Goal: Communication & Community: Answer question/provide support

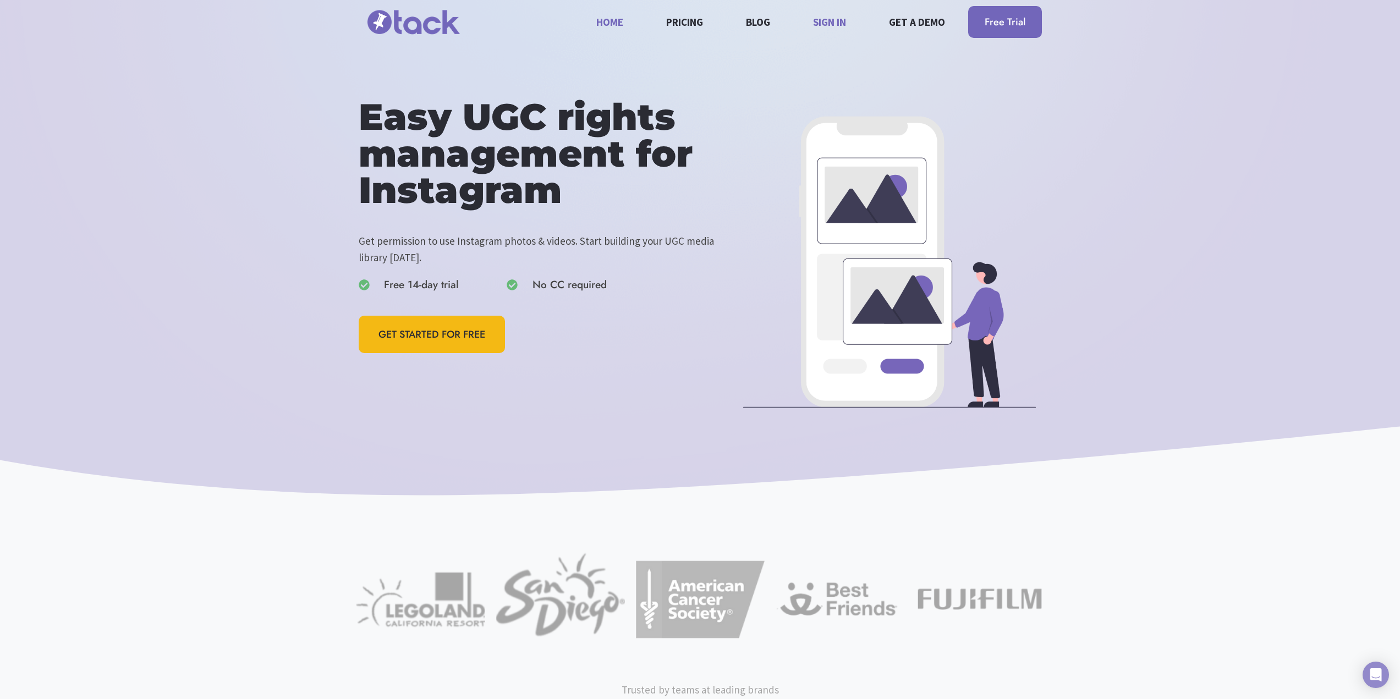
click at [835, 20] on link "Sign in" at bounding box center [830, 21] width 46 height 29
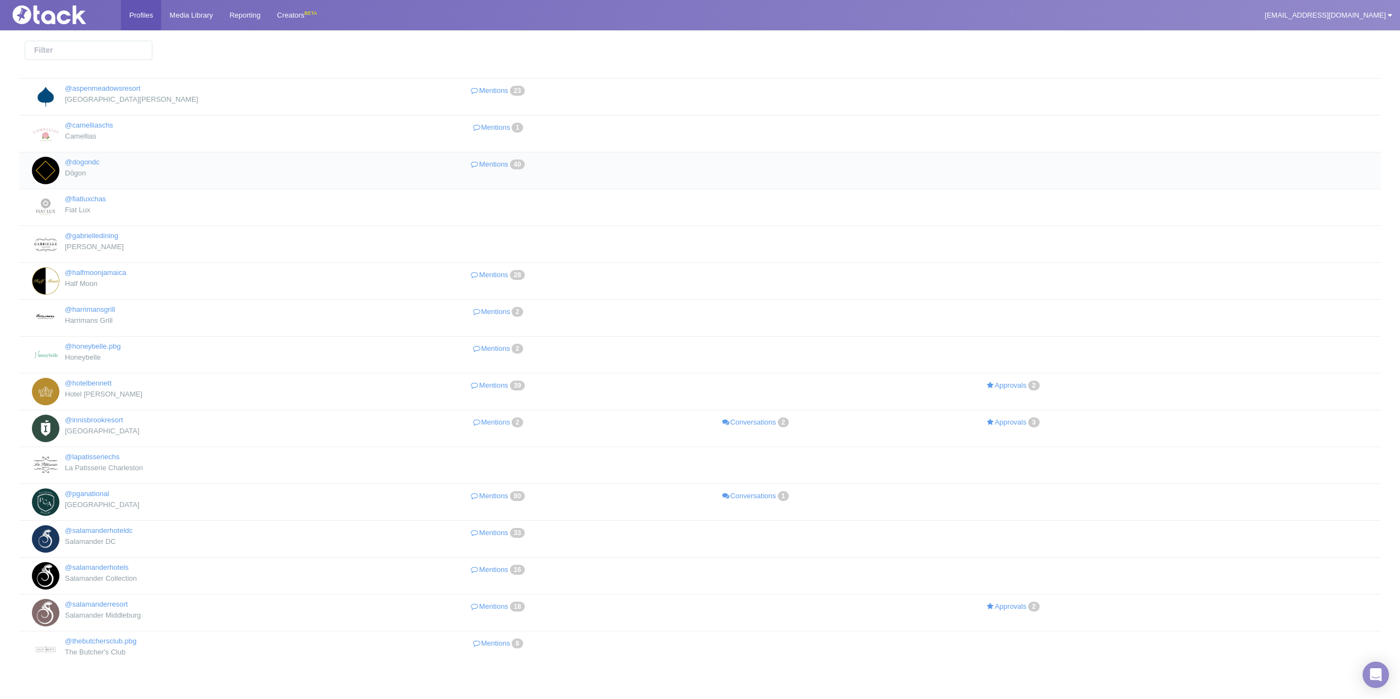
scroll to position [55, 0]
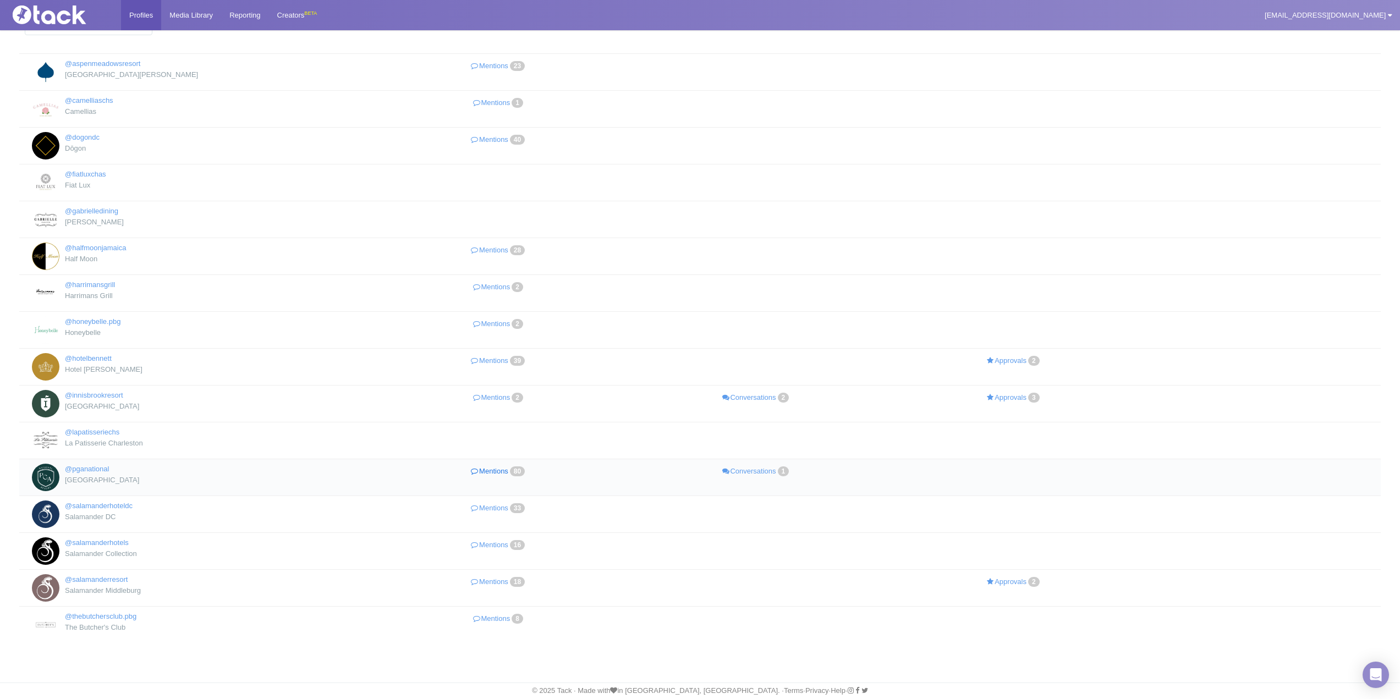
click at [494, 475] on link "Mentions 80" at bounding box center [498, 472] width 257 height 16
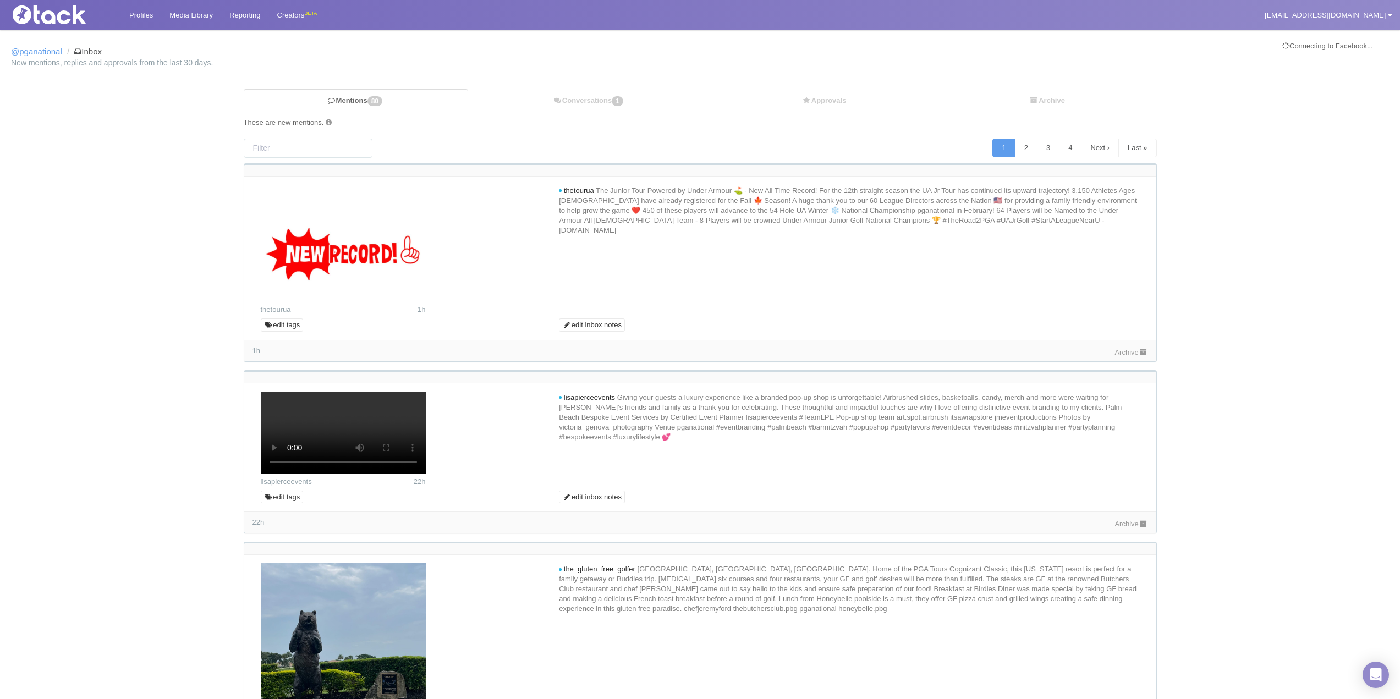
click at [1120, 356] on div "Archive" at bounding box center [1130, 352] width 33 height 12
click at [1126, 354] on link "Archive" at bounding box center [1130, 352] width 33 height 8
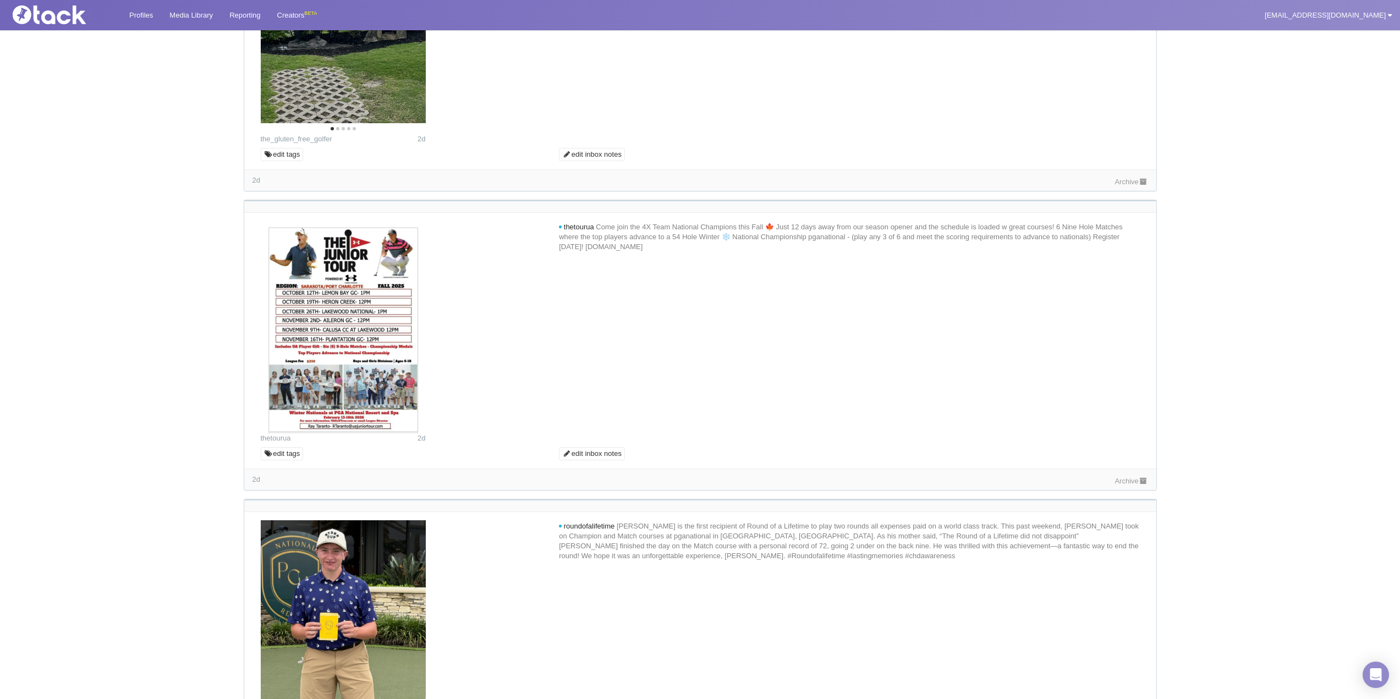
scroll to position [550, 0]
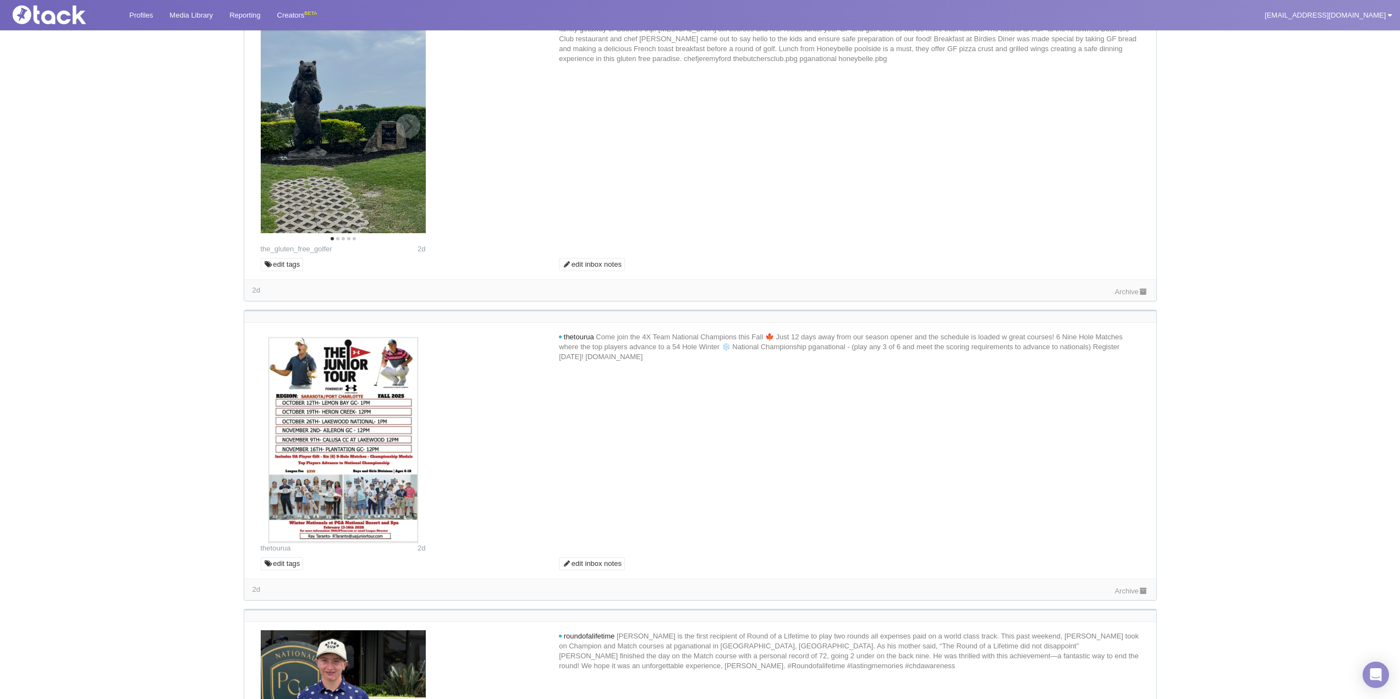
click at [412, 138] on button "Next" at bounding box center [408, 126] width 24 height 24
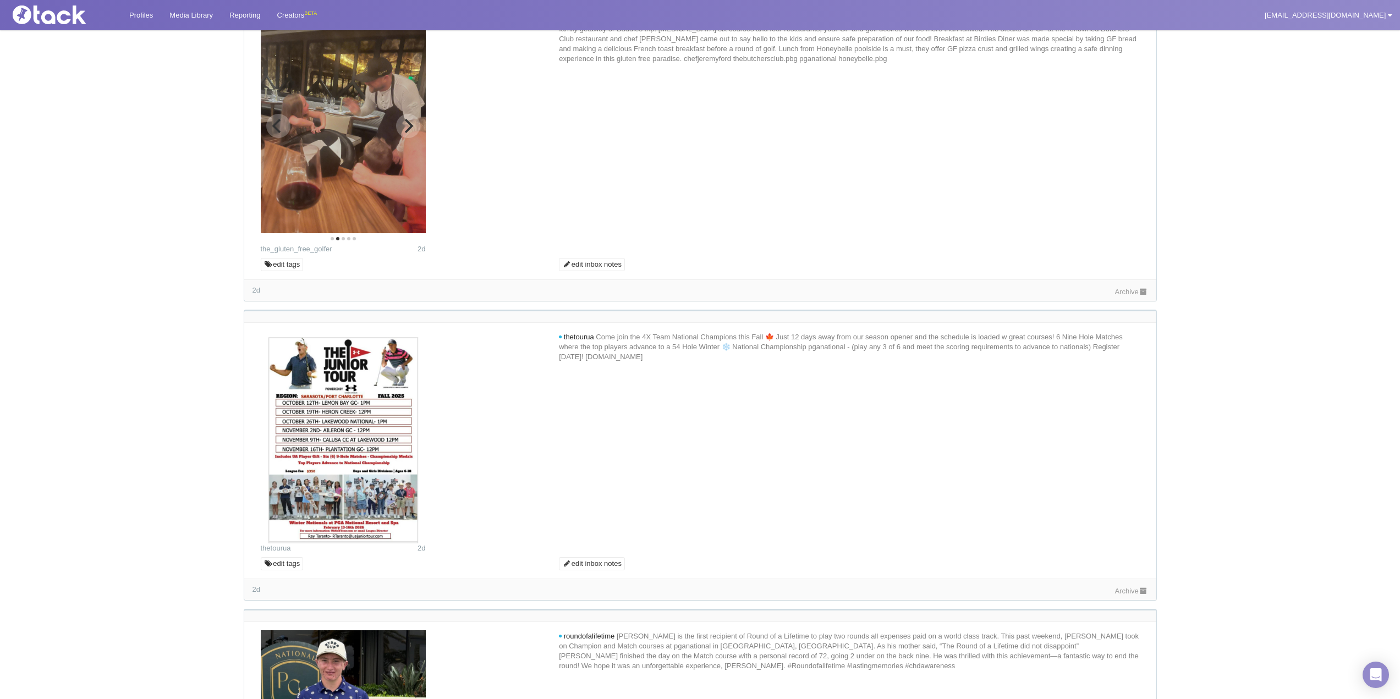
click at [409, 133] on icon "Next" at bounding box center [407, 126] width 14 height 14
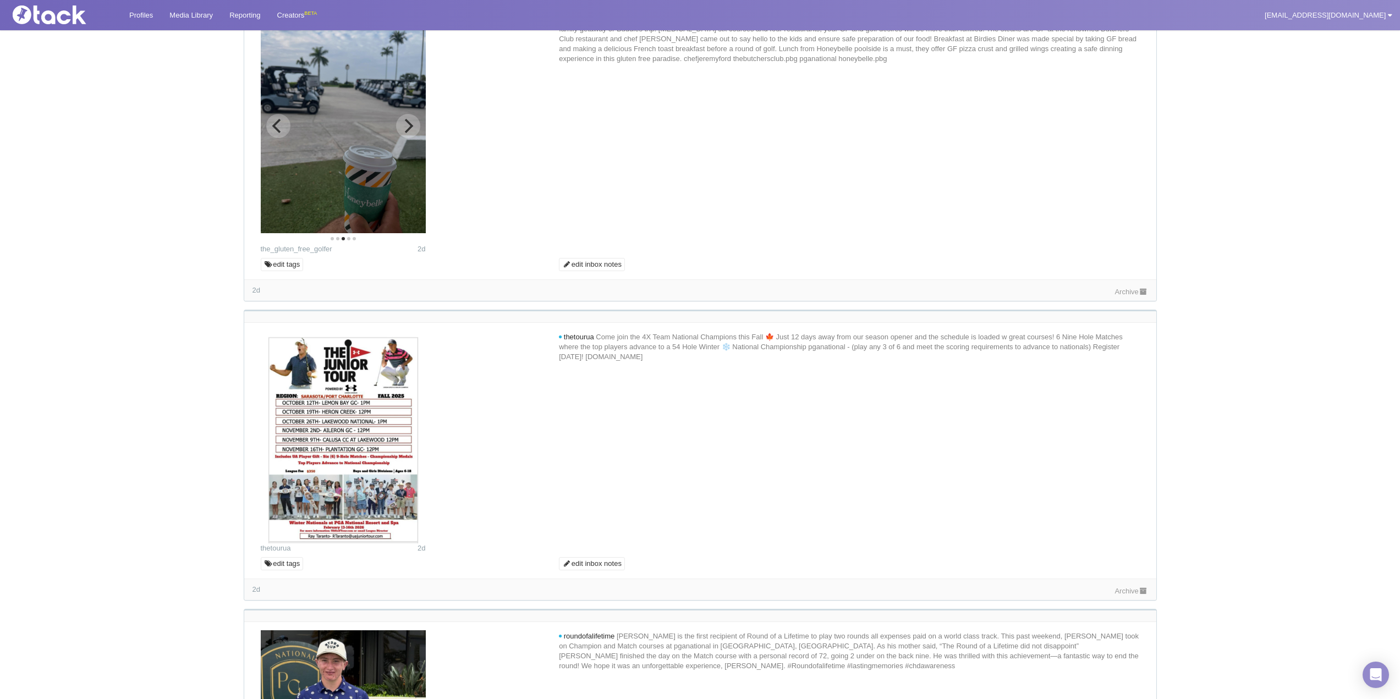
click at [410, 133] on icon "Next" at bounding box center [407, 126] width 14 height 14
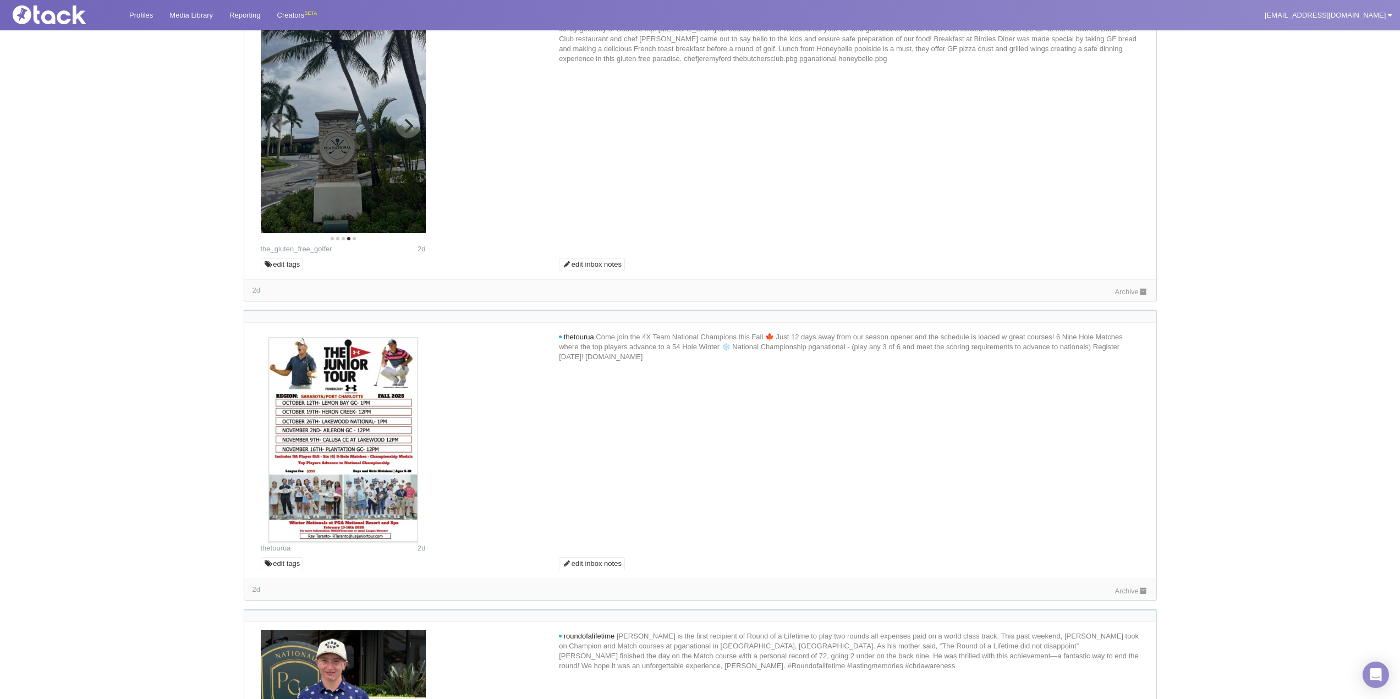
click at [412, 133] on icon "Next" at bounding box center [407, 126] width 14 height 14
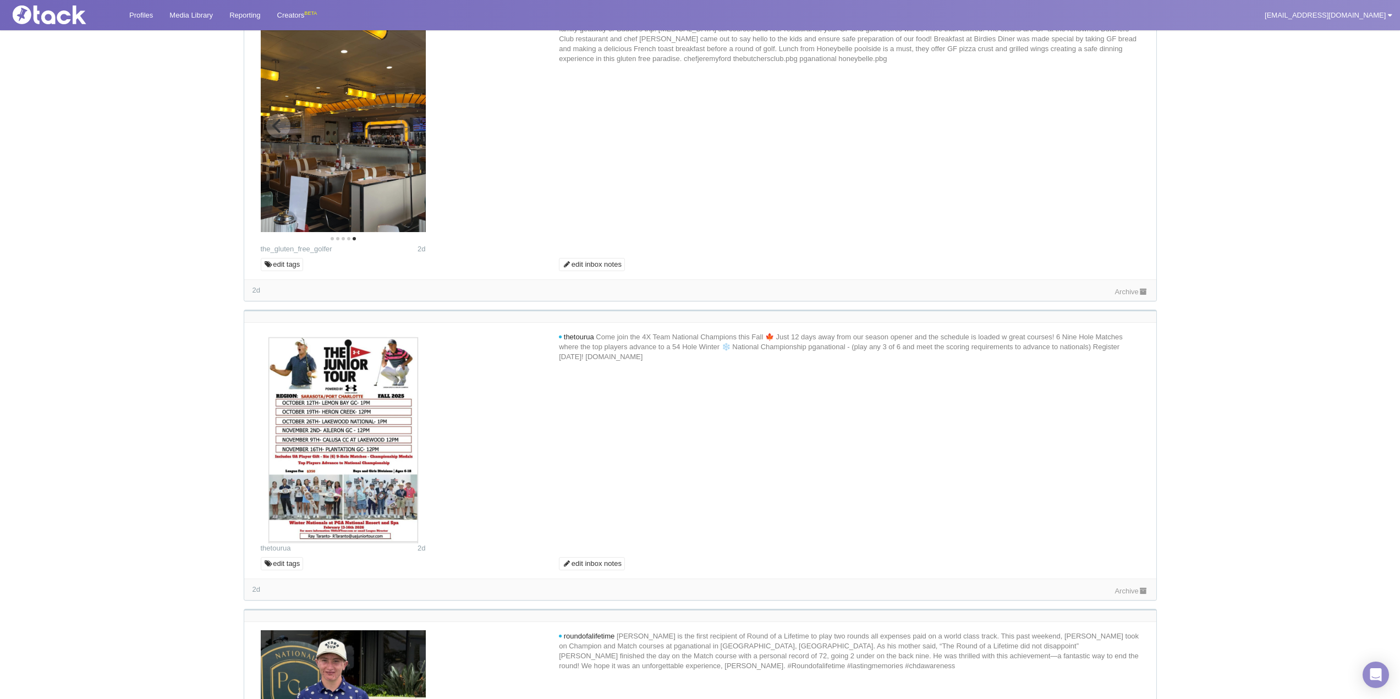
click at [279, 133] on icon "Previous" at bounding box center [278, 126] width 14 height 14
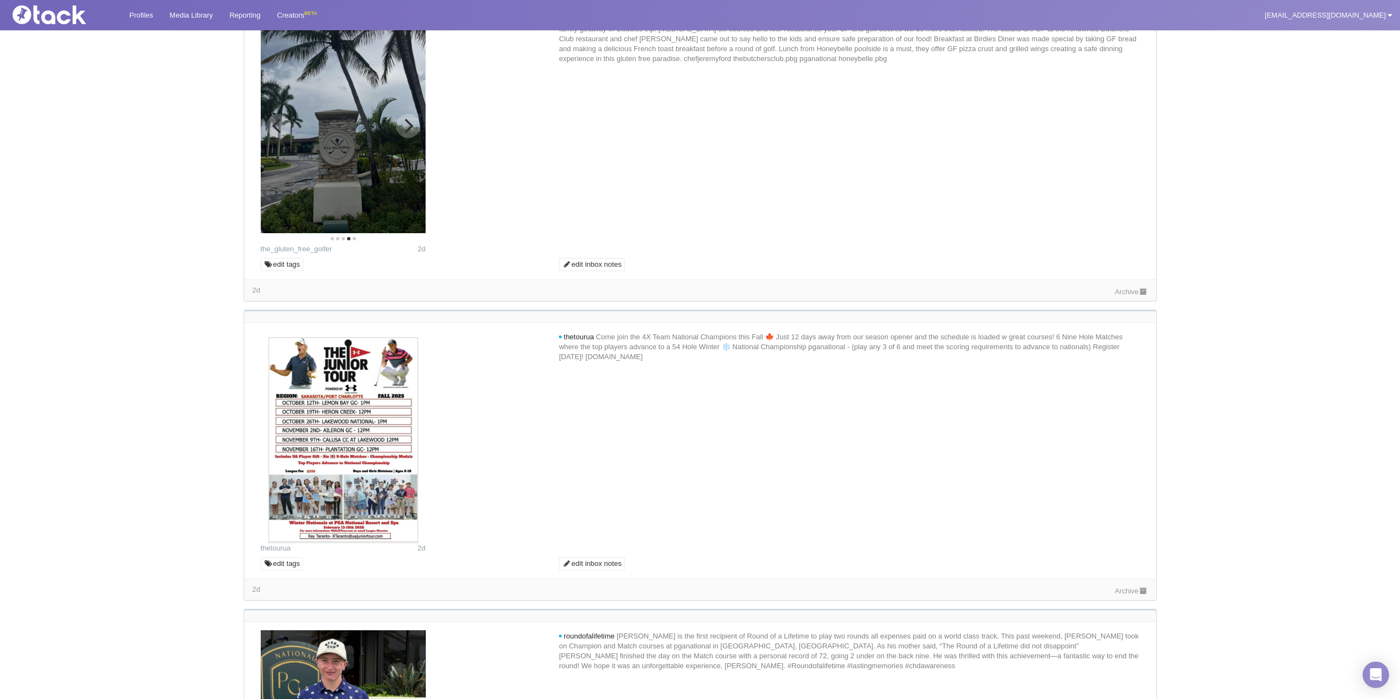
click at [279, 133] on icon "Previous" at bounding box center [278, 126] width 14 height 14
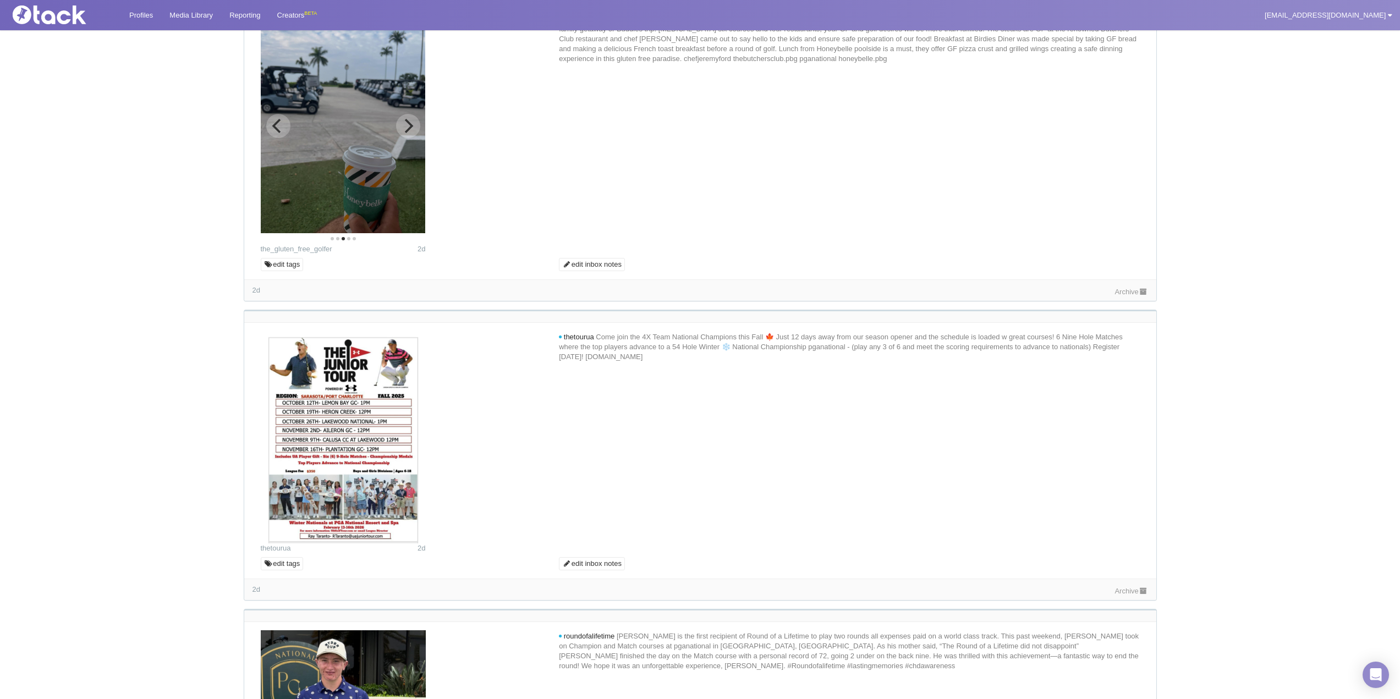
click at [279, 133] on icon "Previous" at bounding box center [278, 126] width 14 height 14
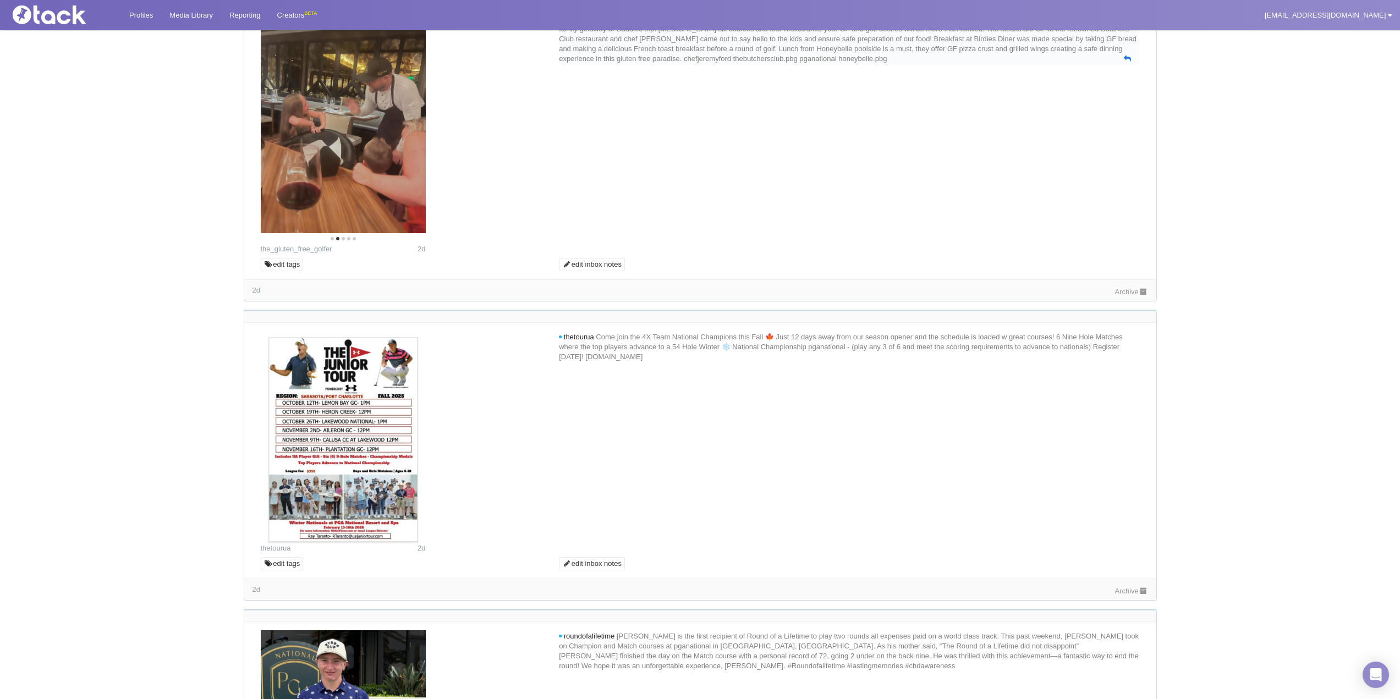
click at [1129, 62] on icon at bounding box center [1127, 58] width 7 height 7
click at [1127, 62] on icon at bounding box center [1127, 58] width 7 height 7
click at [1126, 62] on icon at bounding box center [1127, 58] width 7 height 7
click at [1129, 62] on icon at bounding box center [1127, 58] width 7 height 7
click at [992, 63] on span "PGA National, Palm Beach Gardens, FL. Home of the PGA Tours Cognizant Classic, …" at bounding box center [847, 39] width 577 height 48
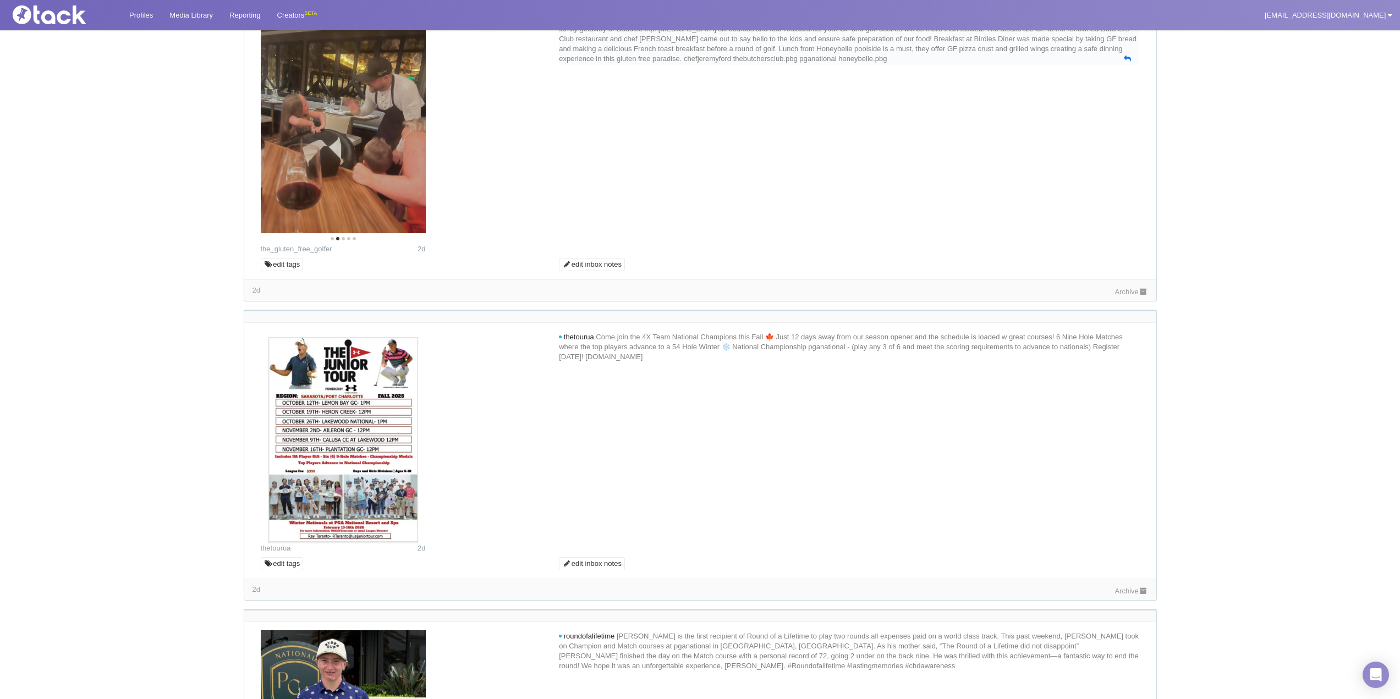
click at [1125, 62] on icon at bounding box center [1127, 58] width 7 height 7
click at [1128, 62] on icon at bounding box center [1127, 58] width 7 height 7
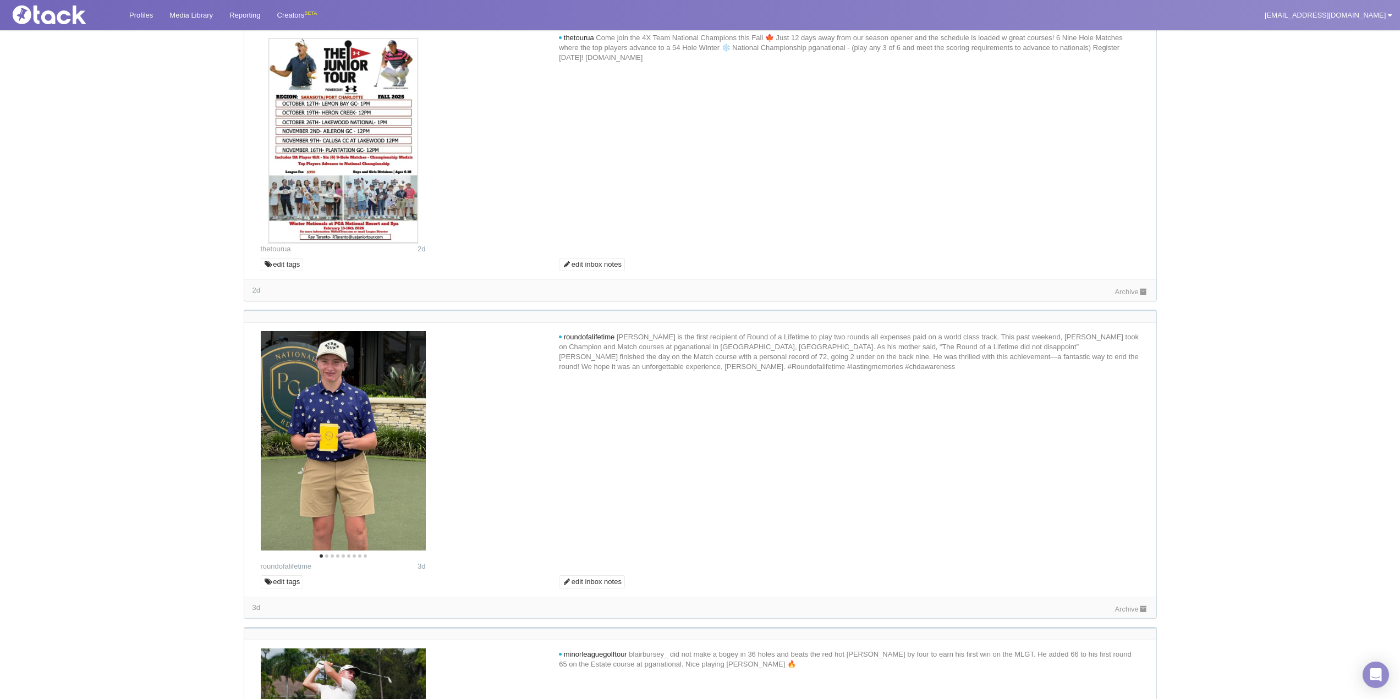
scroll to position [715, 0]
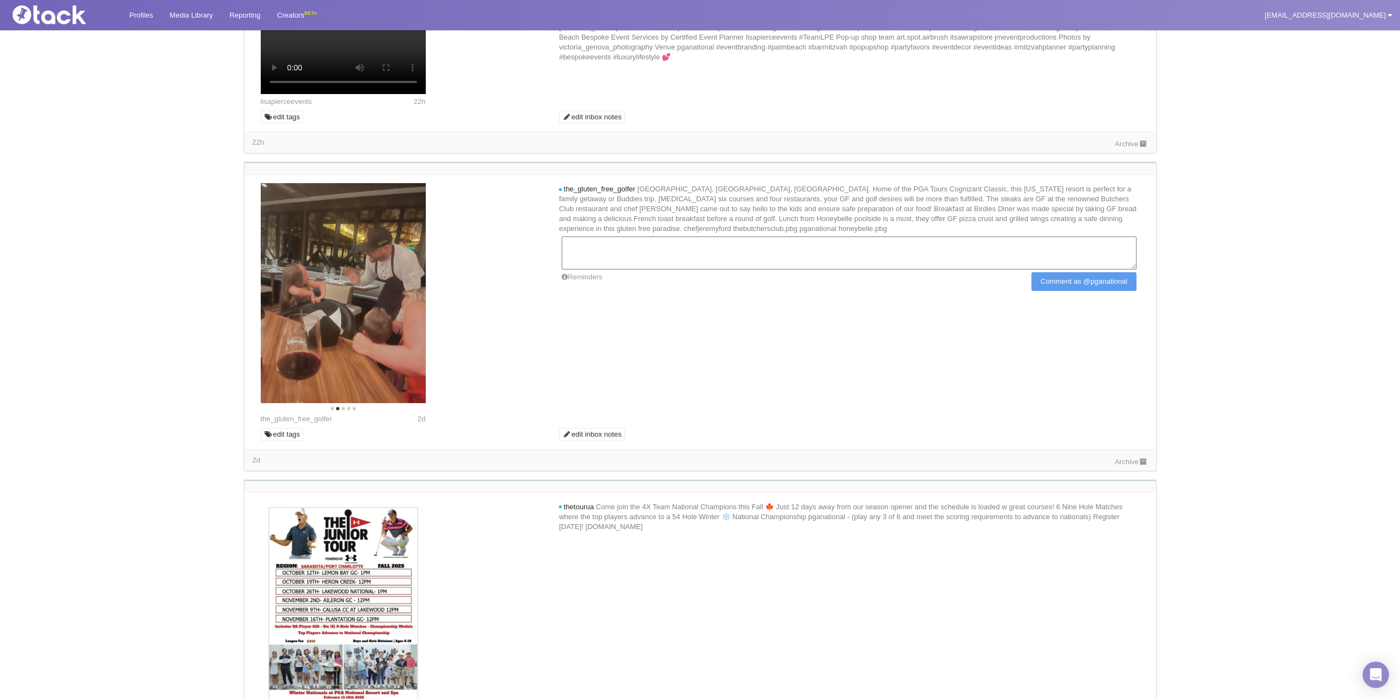
scroll to position [440, 0]
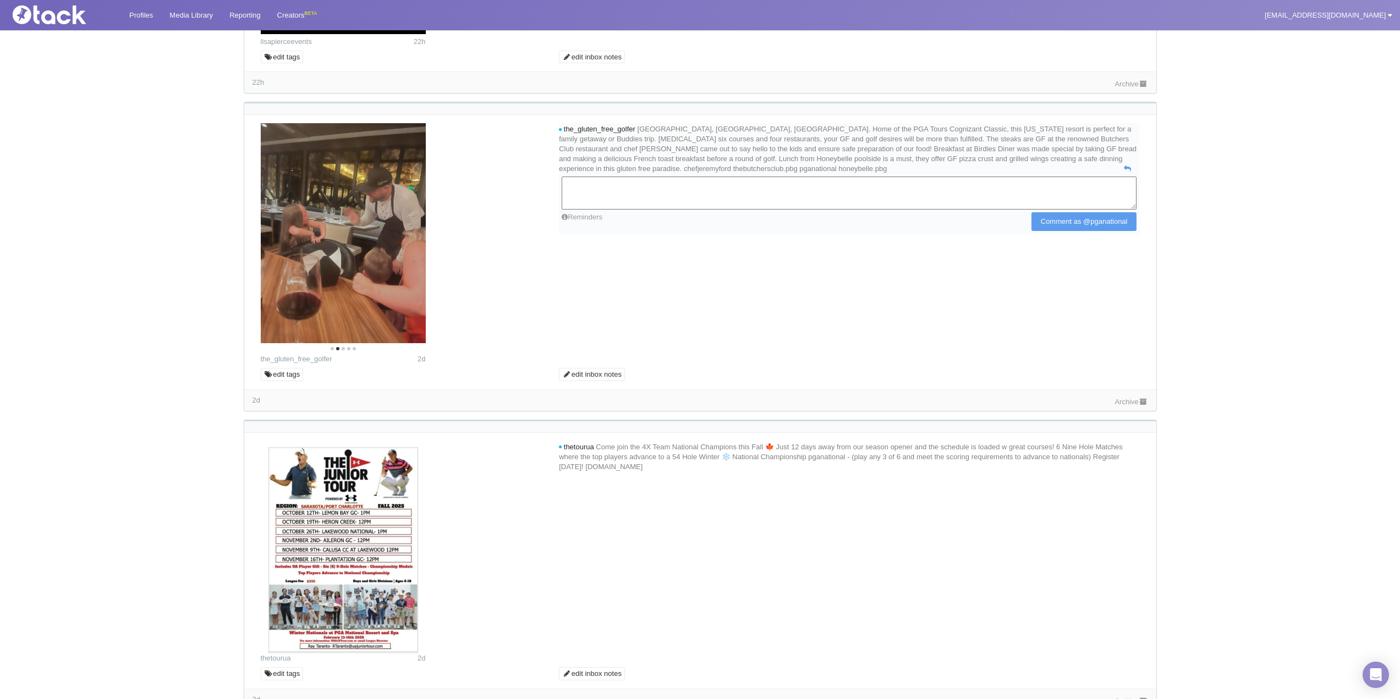
click at [622, 210] on textarea at bounding box center [849, 193] width 575 height 33
type textarea "Looks like a great family weekend. Thank you for visiting us! We'd love to shar…"
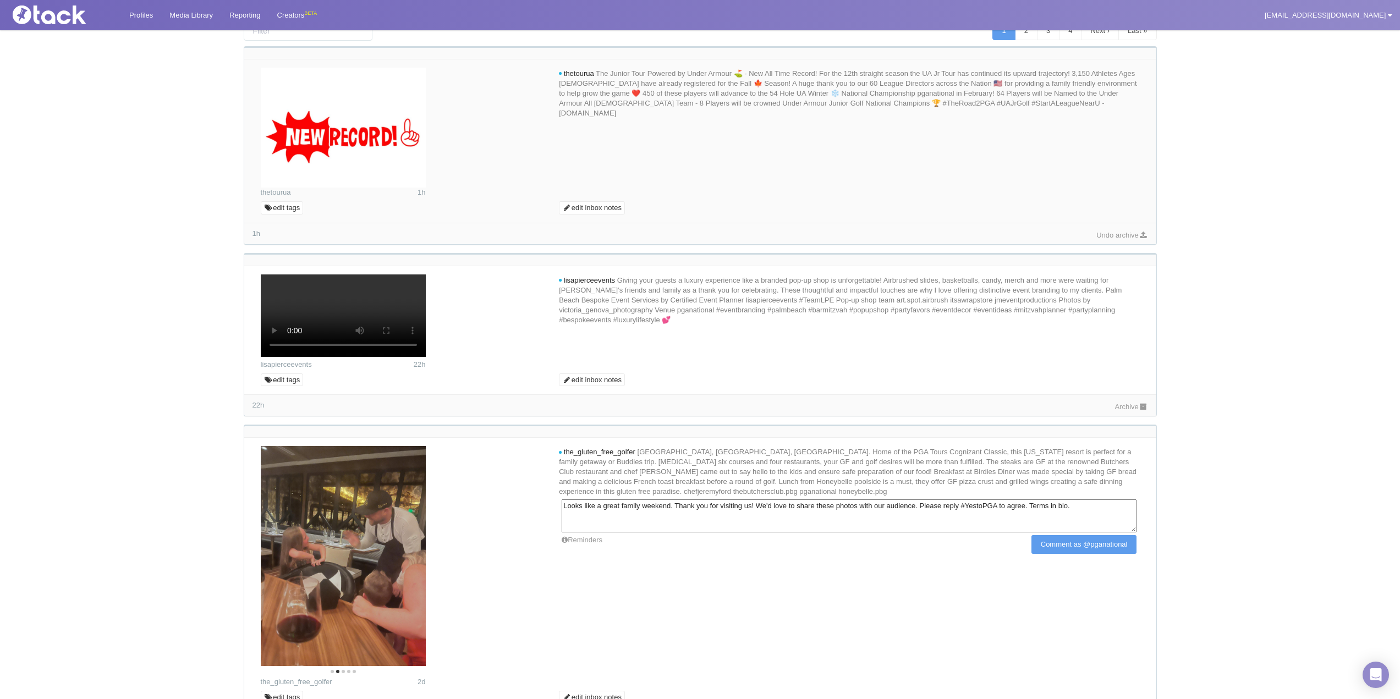
scroll to position [110, 0]
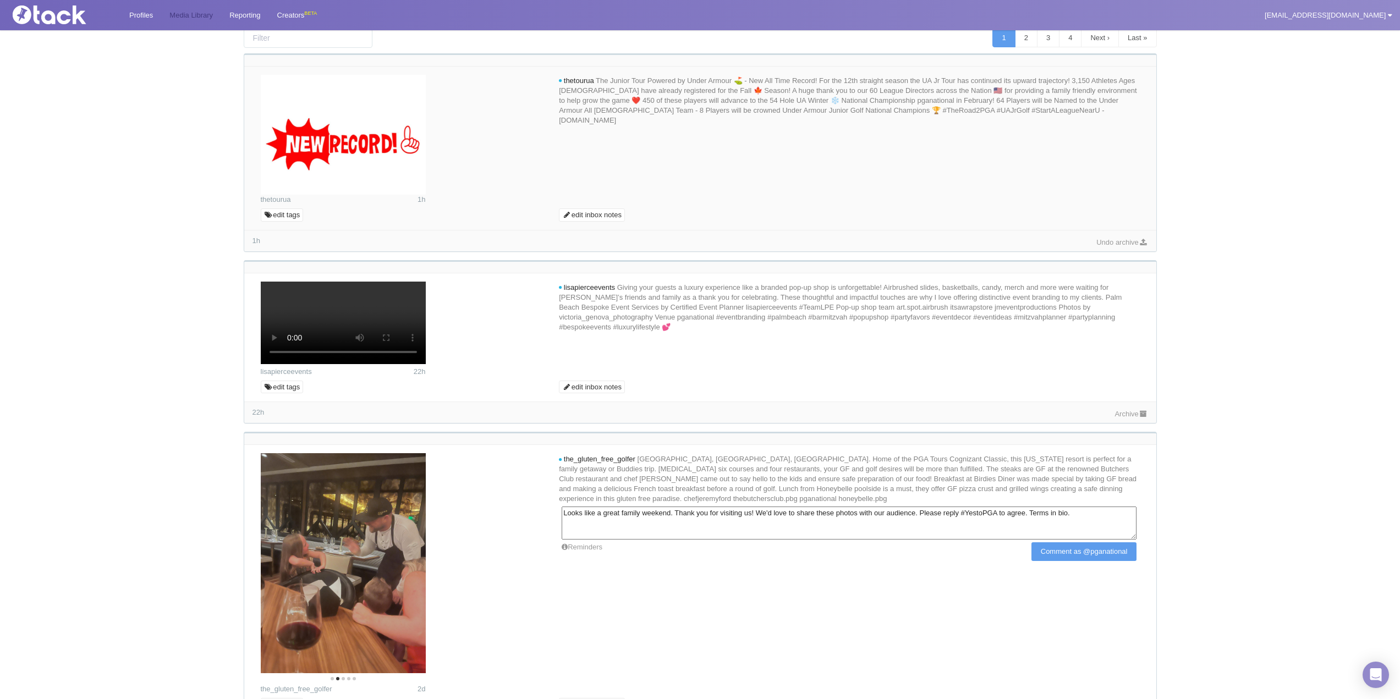
click at [212, 9] on link "Media Library" at bounding box center [191, 15] width 60 height 30
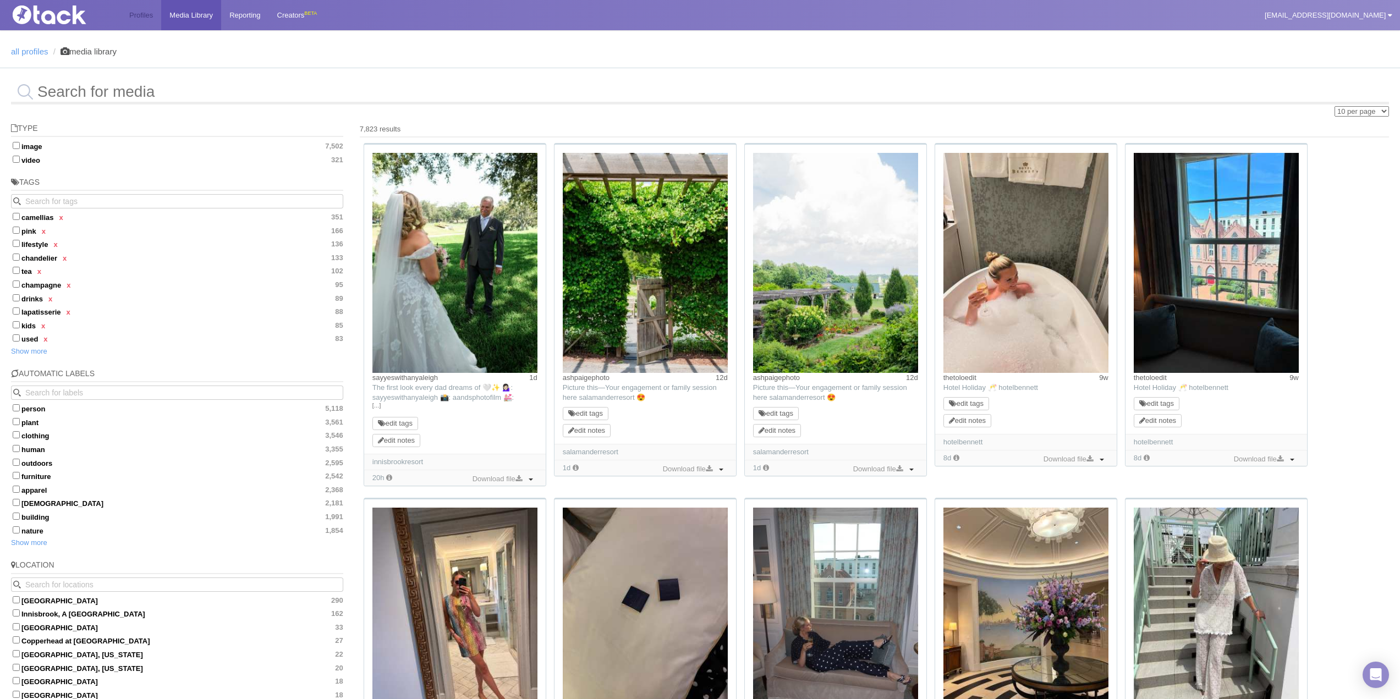
click at [137, 15] on link "Profiles" at bounding box center [141, 15] width 40 height 30
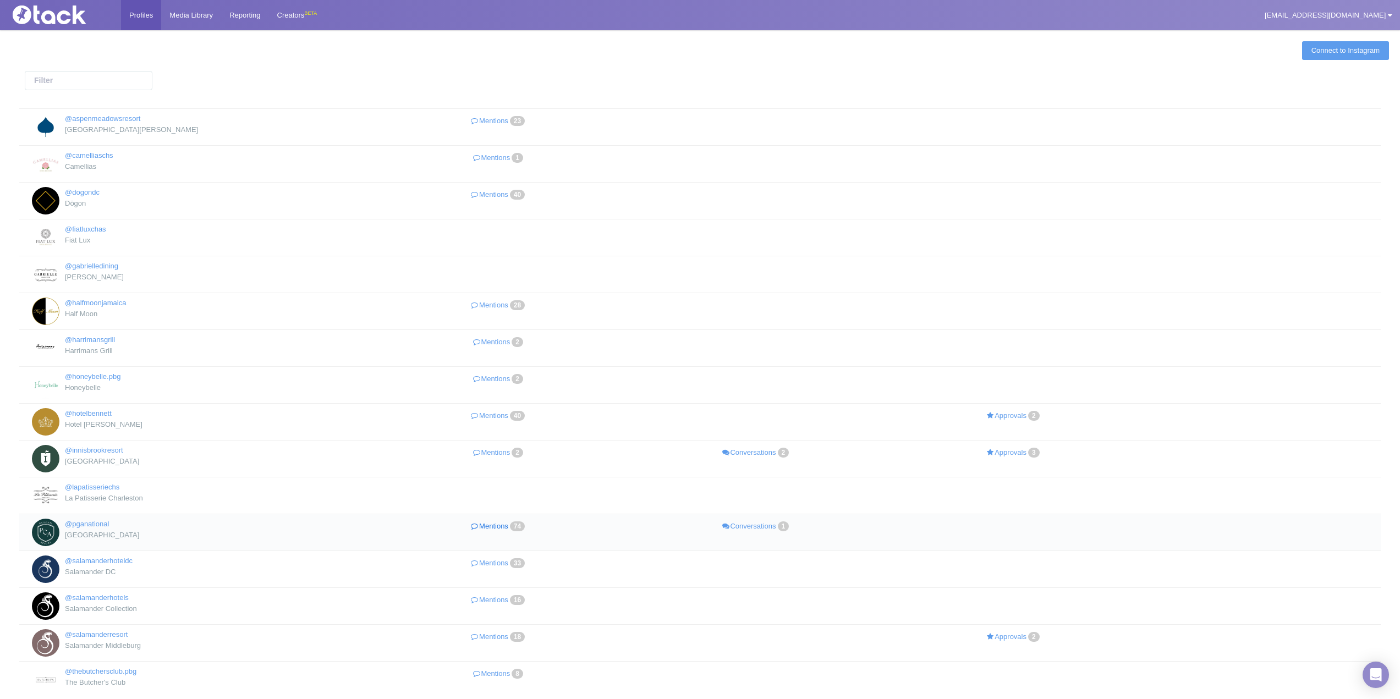
click at [503, 529] on link "Mentions 74" at bounding box center [498, 527] width 257 height 16
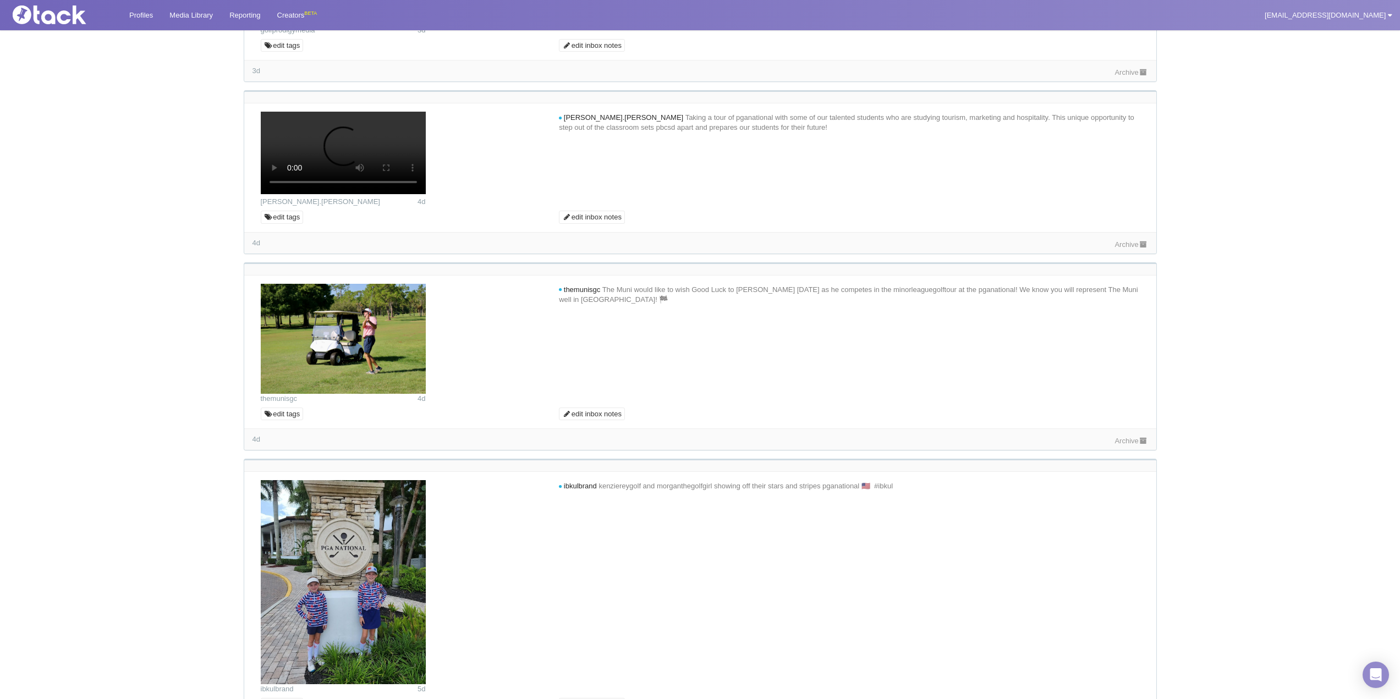
scroll to position [1650, 0]
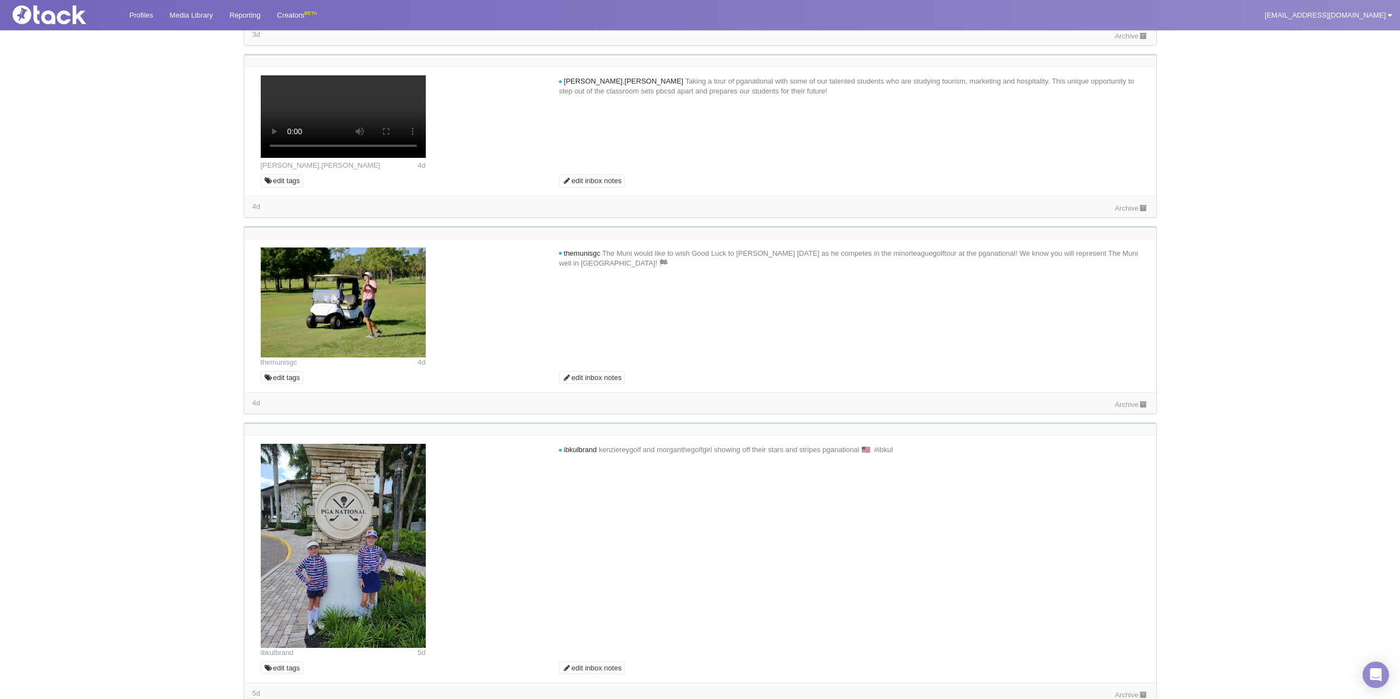
click at [1127, 40] on link "Archive" at bounding box center [1130, 36] width 33 height 8
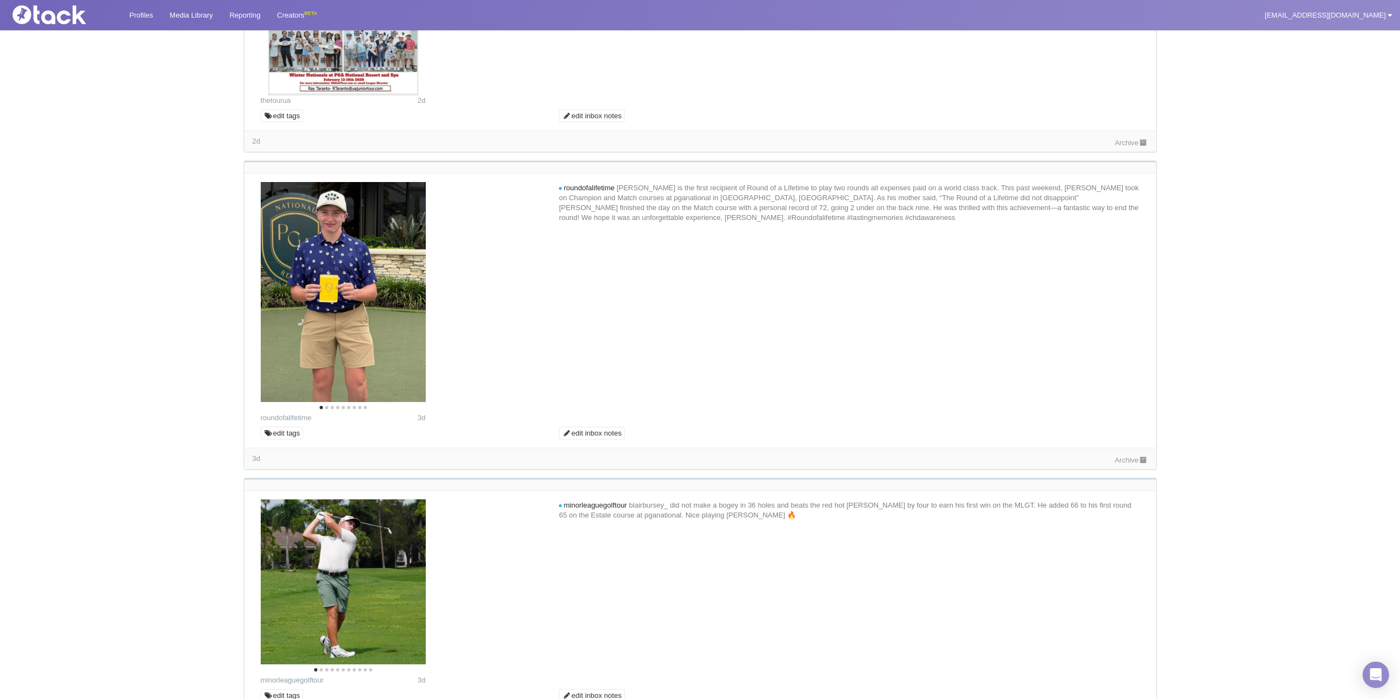
scroll to position [715, 0]
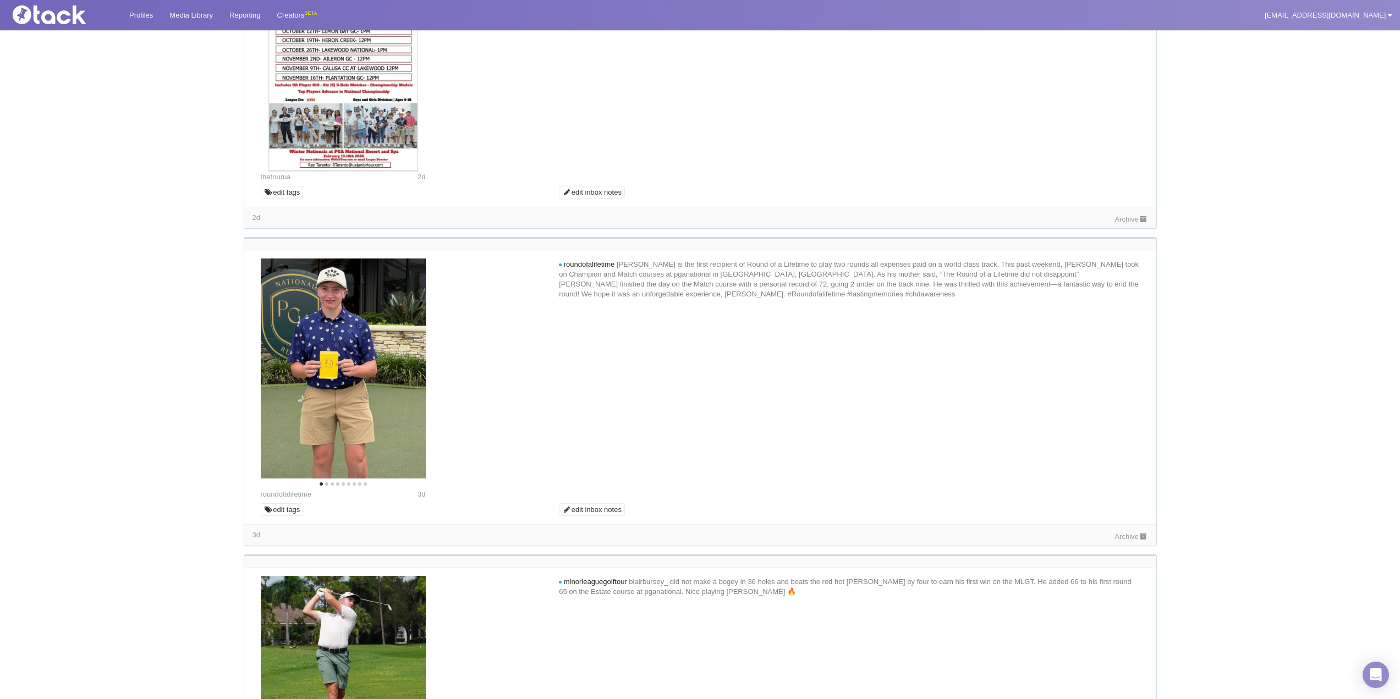
click at [1125, 223] on link "Archive" at bounding box center [1130, 219] width 33 height 8
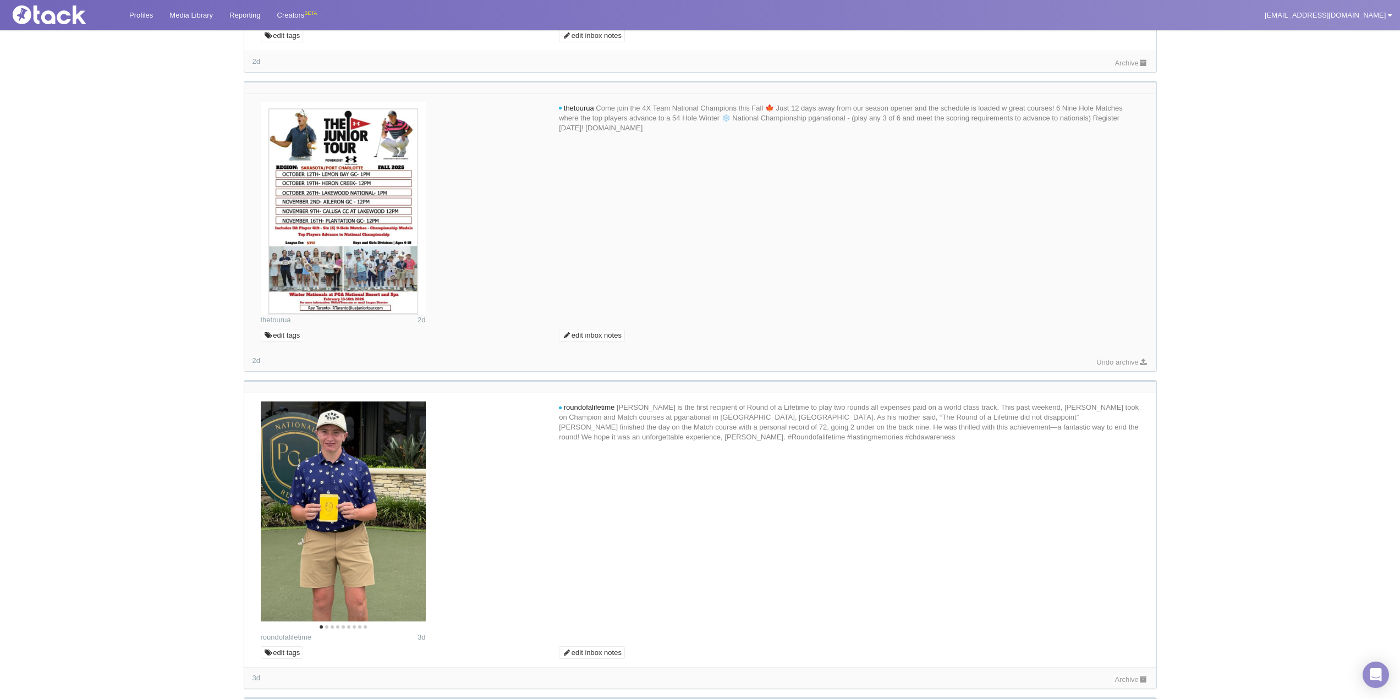
scroll to position [440, 0]
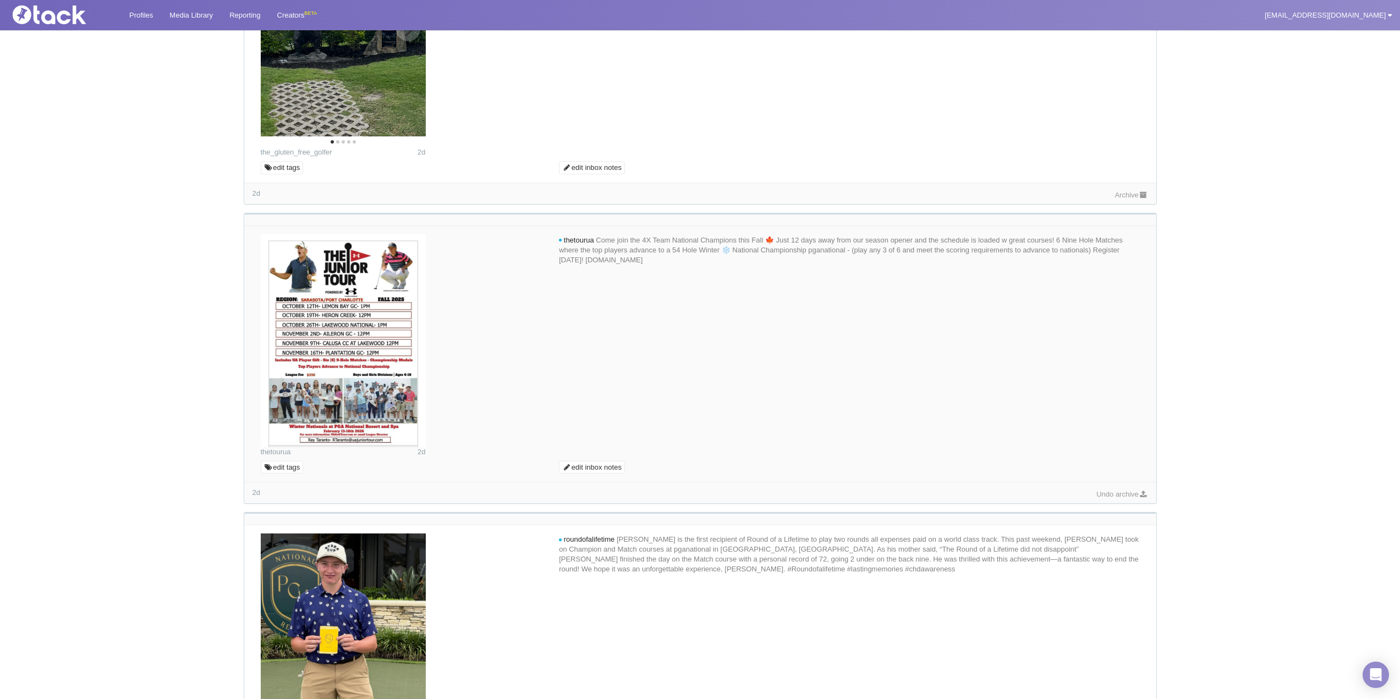
click at [407, 41] on button "Next" at bounding box center [408, 29] width 24 height 24
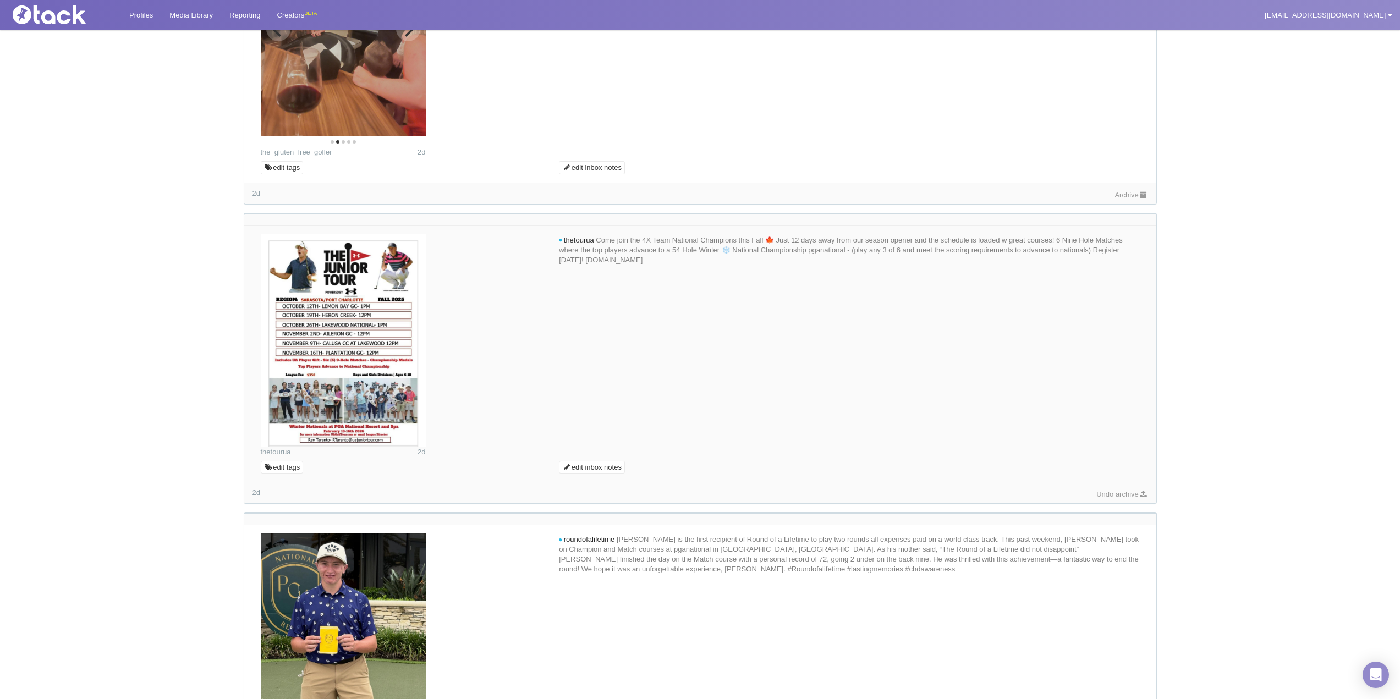
click at [407, 41] on button "Next" at bounding box center [408, 29] width 24 height 24
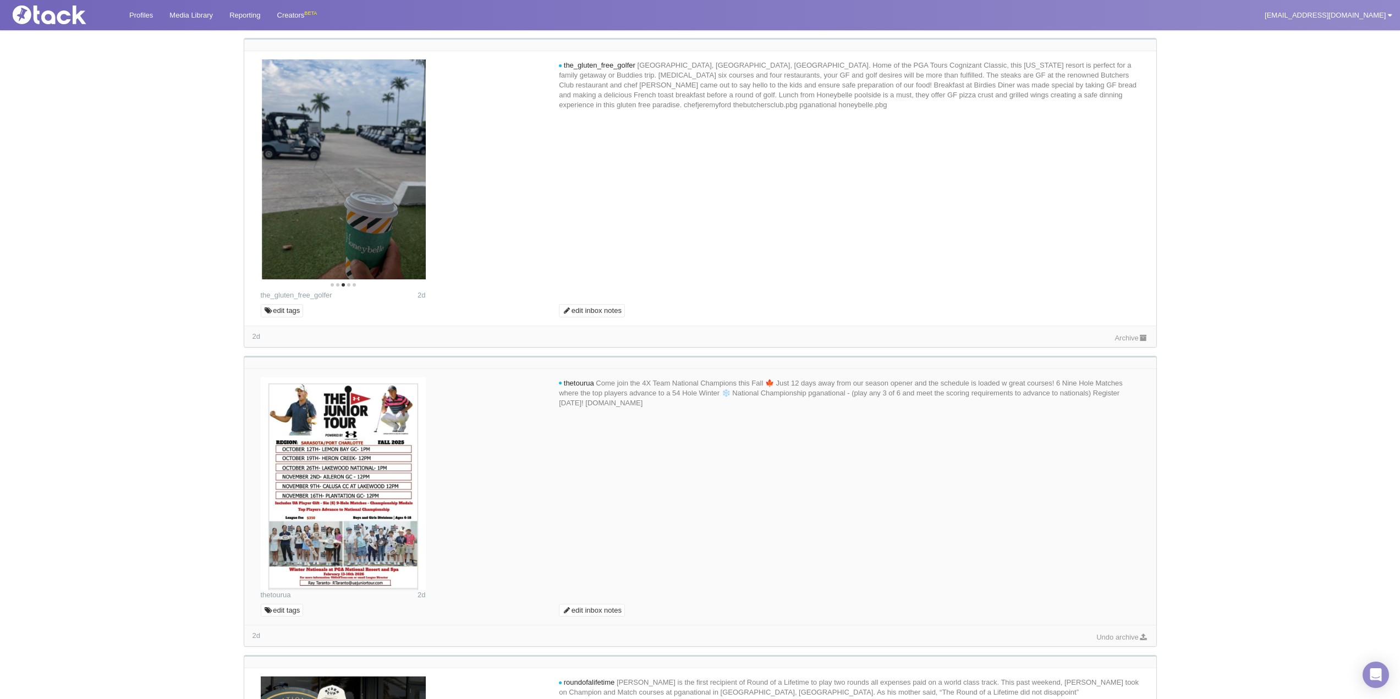
scroll to position [55, 0]
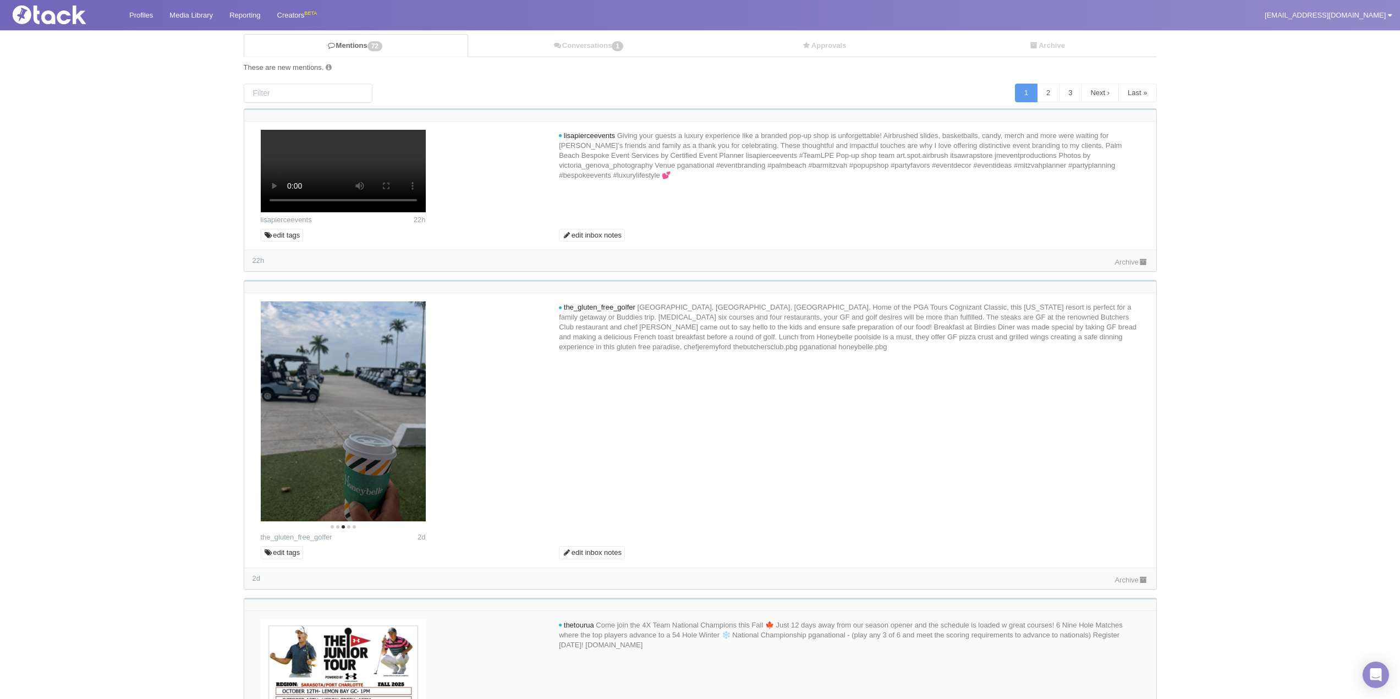
click at [1121, 266] on link "Archive" at bounding box center [1130, 262] width 33 height 8
